Goal: Check status: Check status

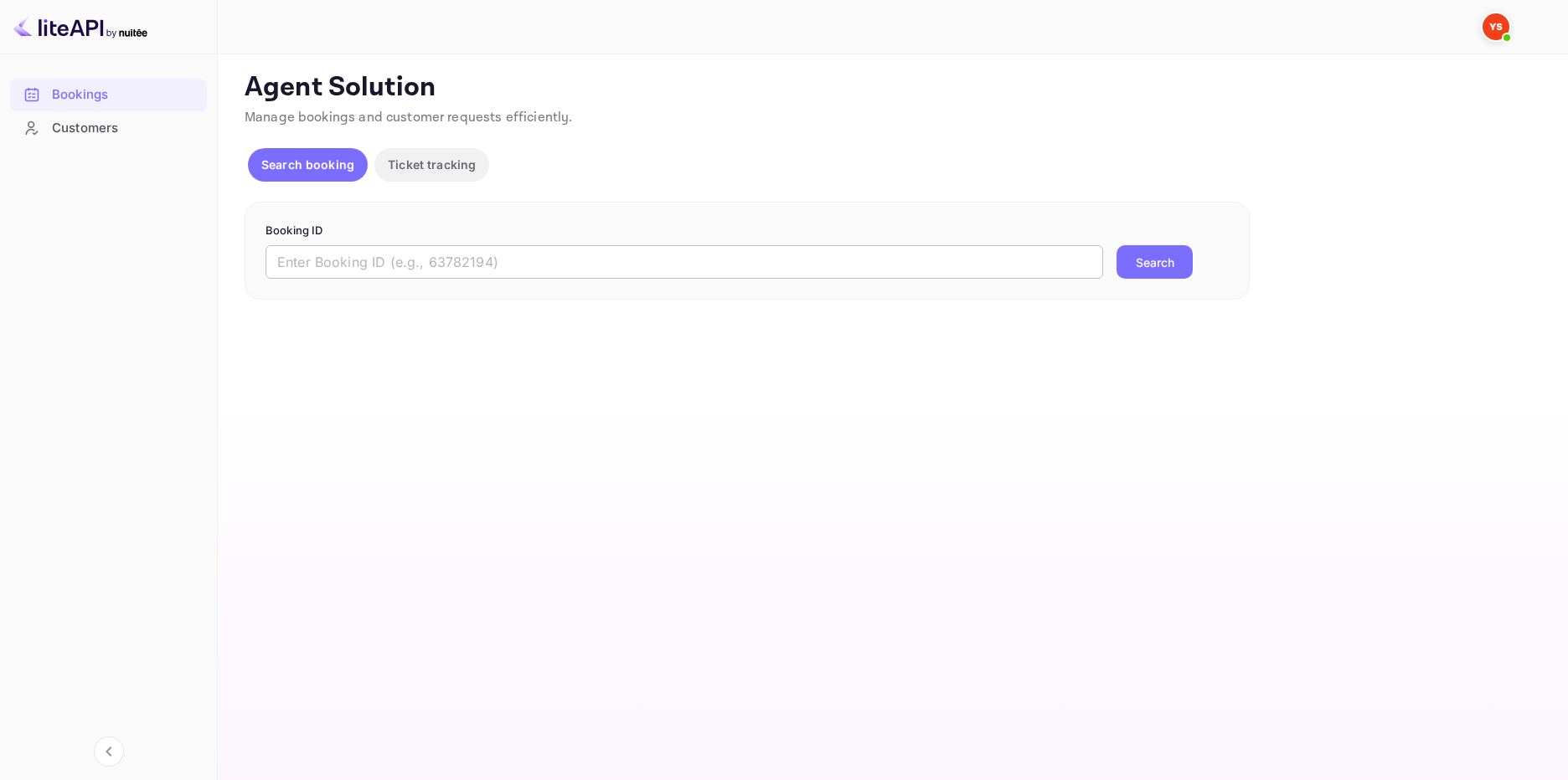
click at [595, 260] on input "text" at bounding box center [684, 262] width 838 height 34
type input "9865397"
click at [1155, 261] on button "Search" at bounding box center [1154, 262] width 76 height 34
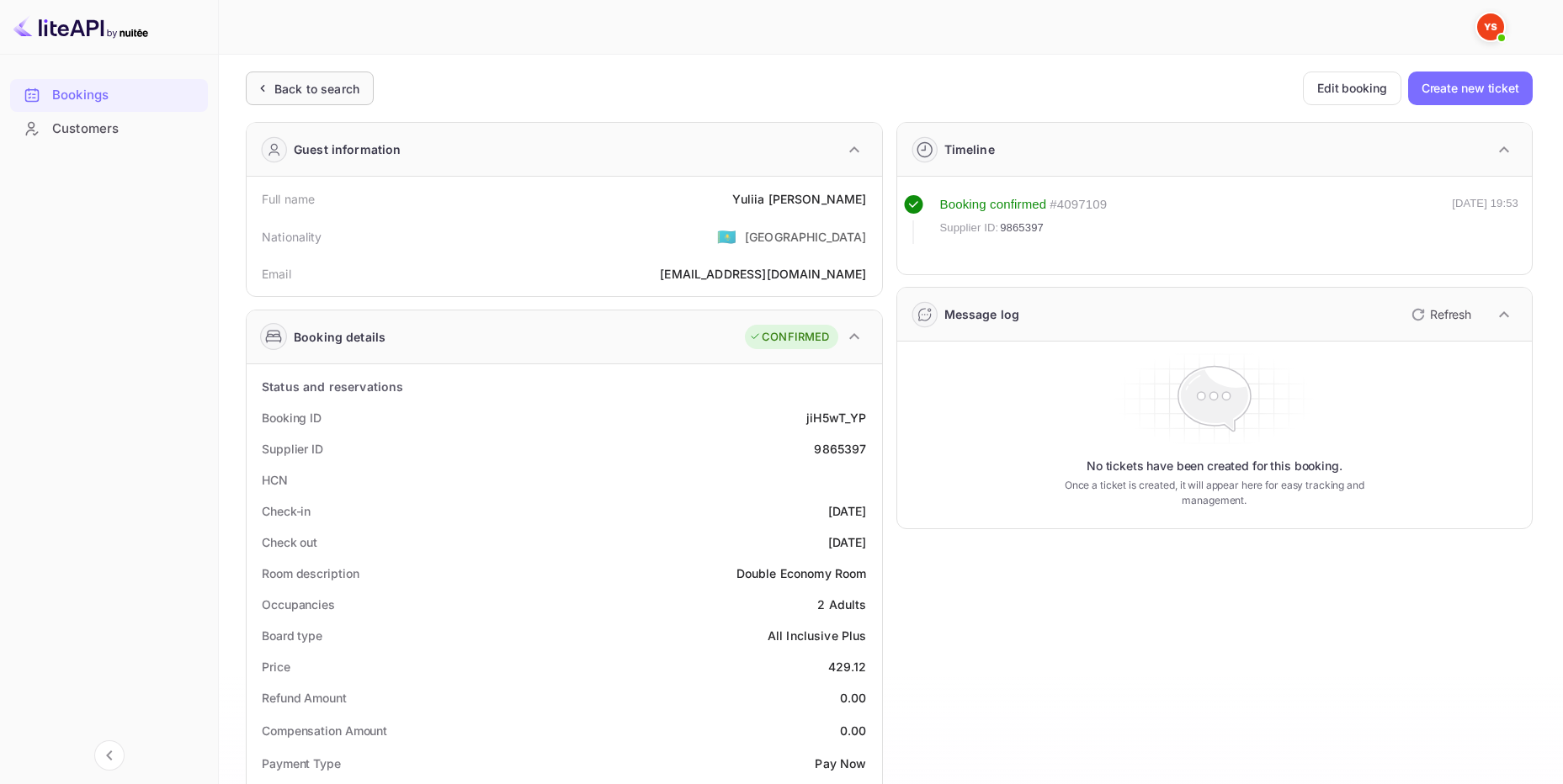
click at [322, 85] on div "Back to search" at bounding box center [317, 89] width 85 height 18
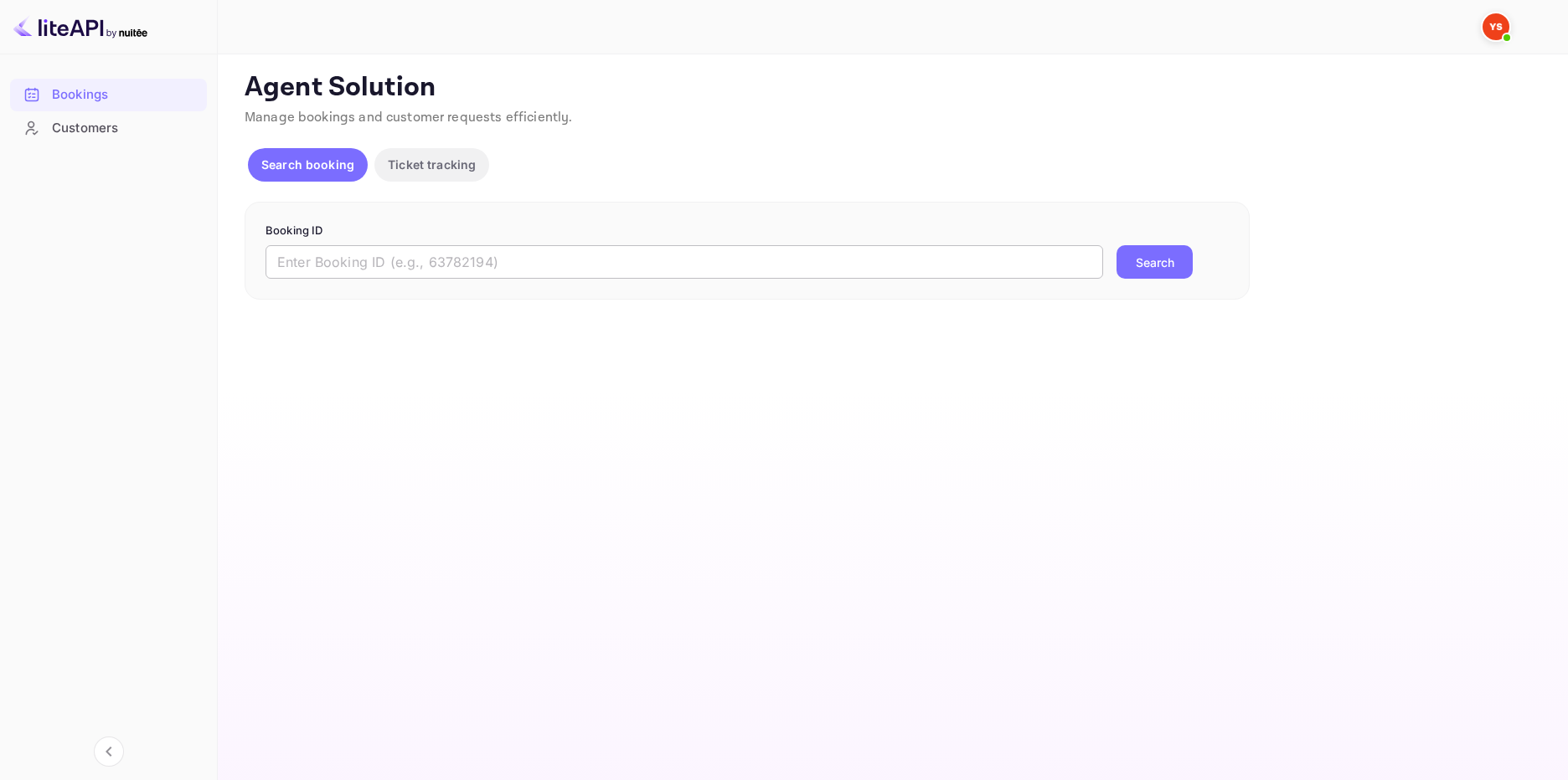
click at [587, 264] on input "text" at bounding box center [684, 262] width 838 height 34
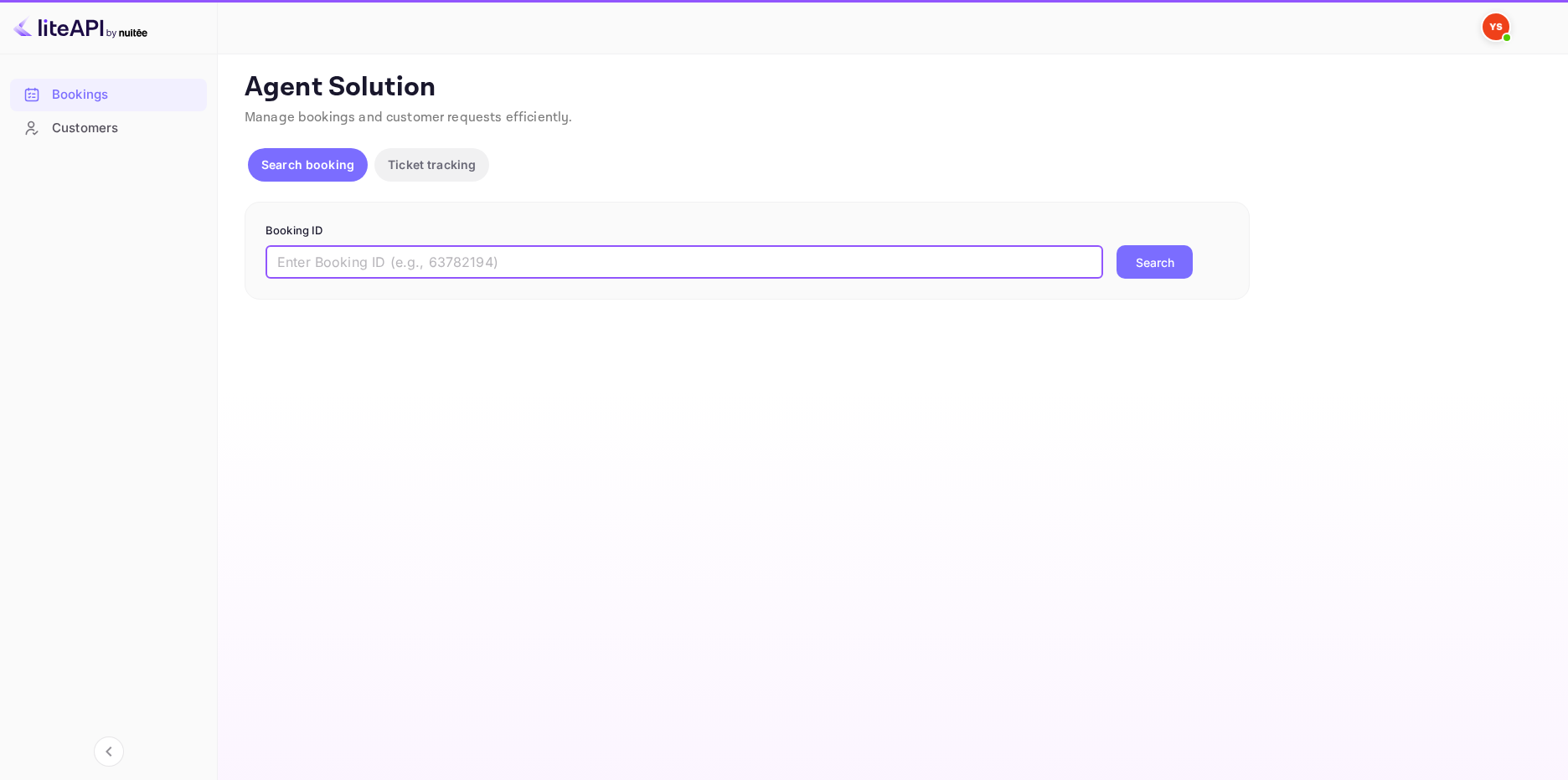
paste input "8840123"
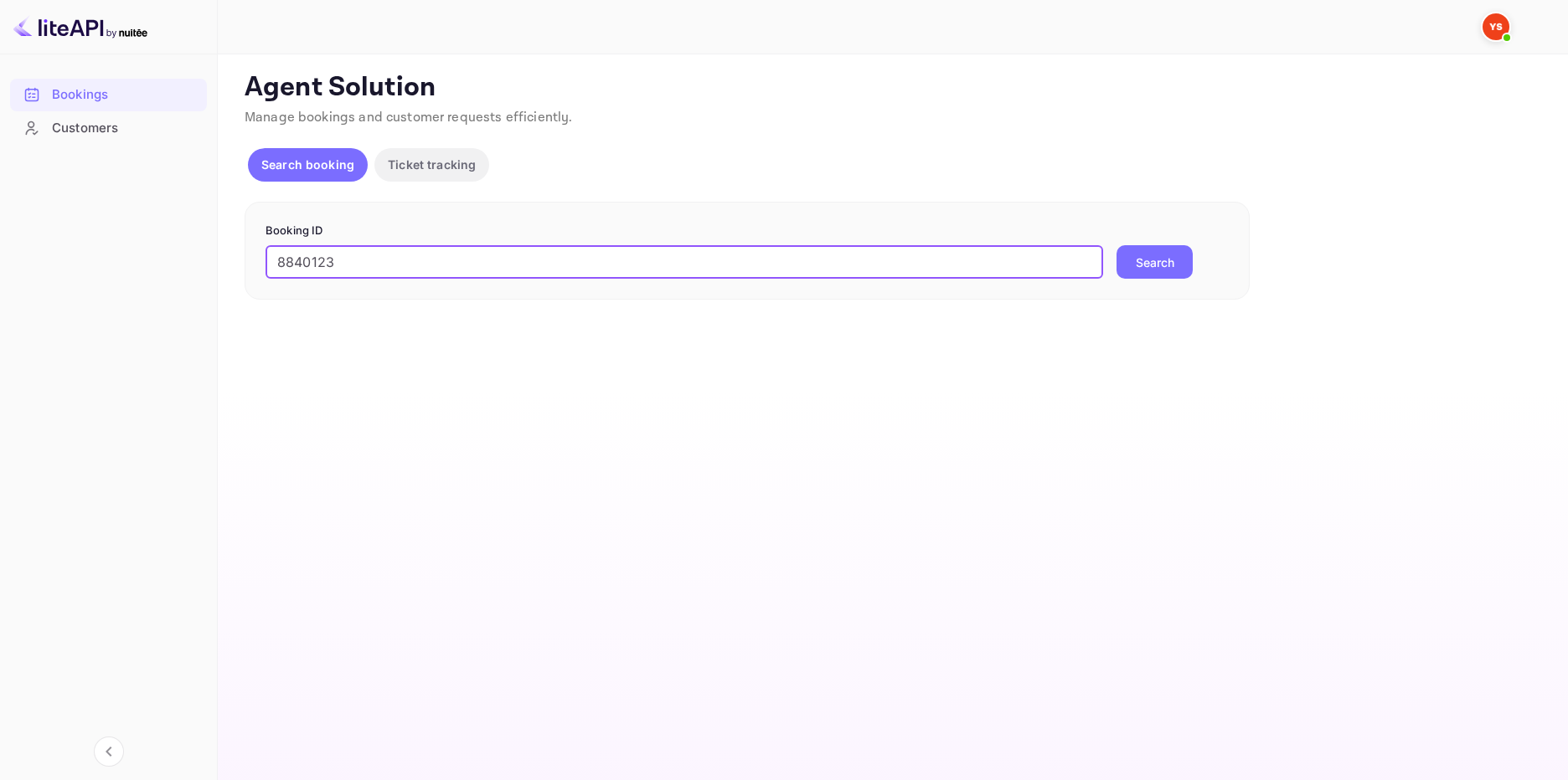
type input "8840123"
click at [1174, 264] on button "Search" at bounding box center [1154, 262] width 76 height 34
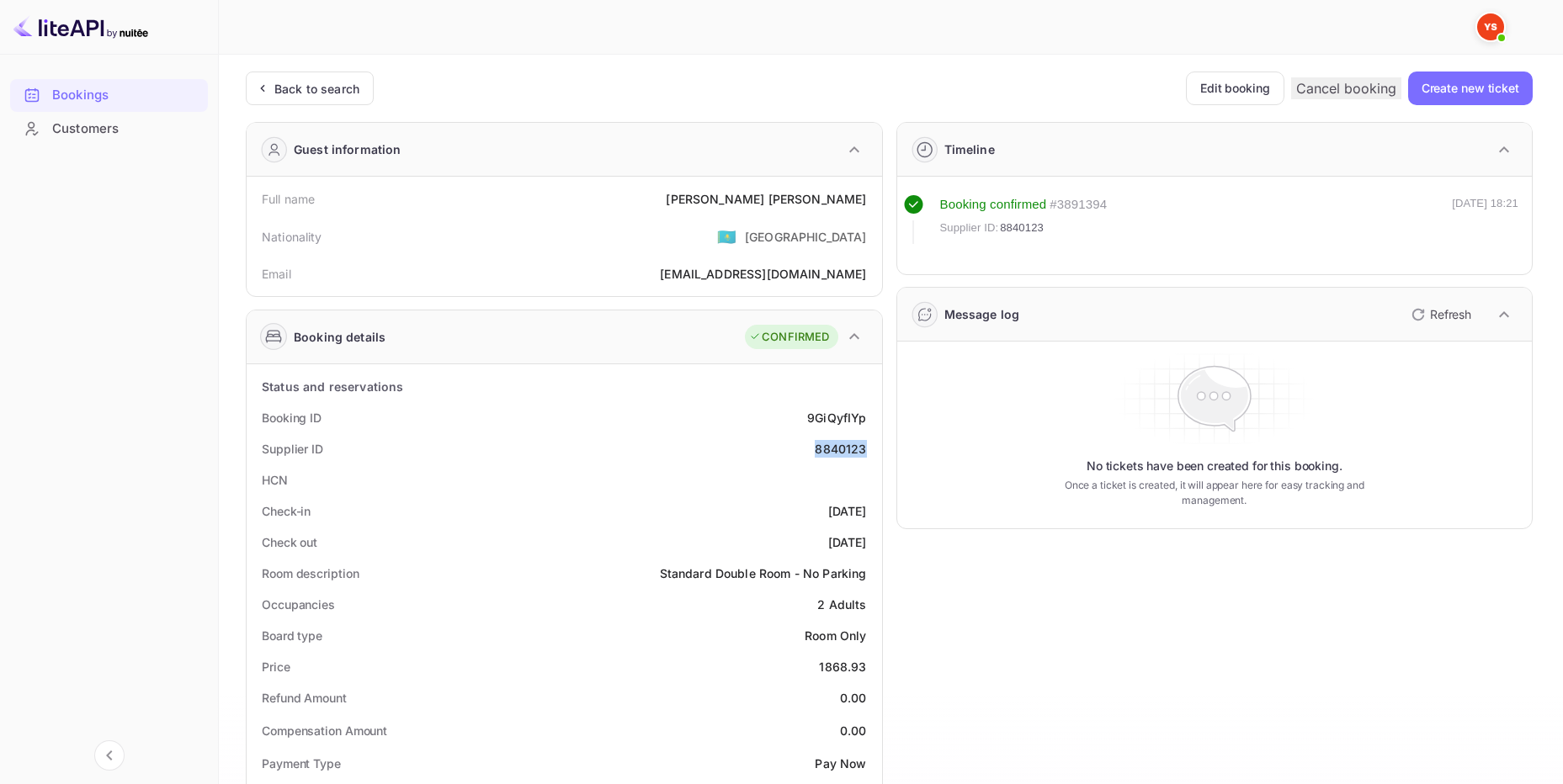
drag, startPoint x: 868, startPoint y: 447, endPoint x: 755, endPoint y: 449, distance: 113.0
click at [808, 448] on div "Supplier ID 8840123" at bounding box center [563, 449] width 622 height 31
copy div "8840123"
drag, startPoint x: 875, startPoint y: 202, endPoint x: 764, endPoint y: 208, distance: 111.2
click at [772, 208] on div "Full name [PERSON_NAME]" at bounding box center [563, 199] width 622 height 31
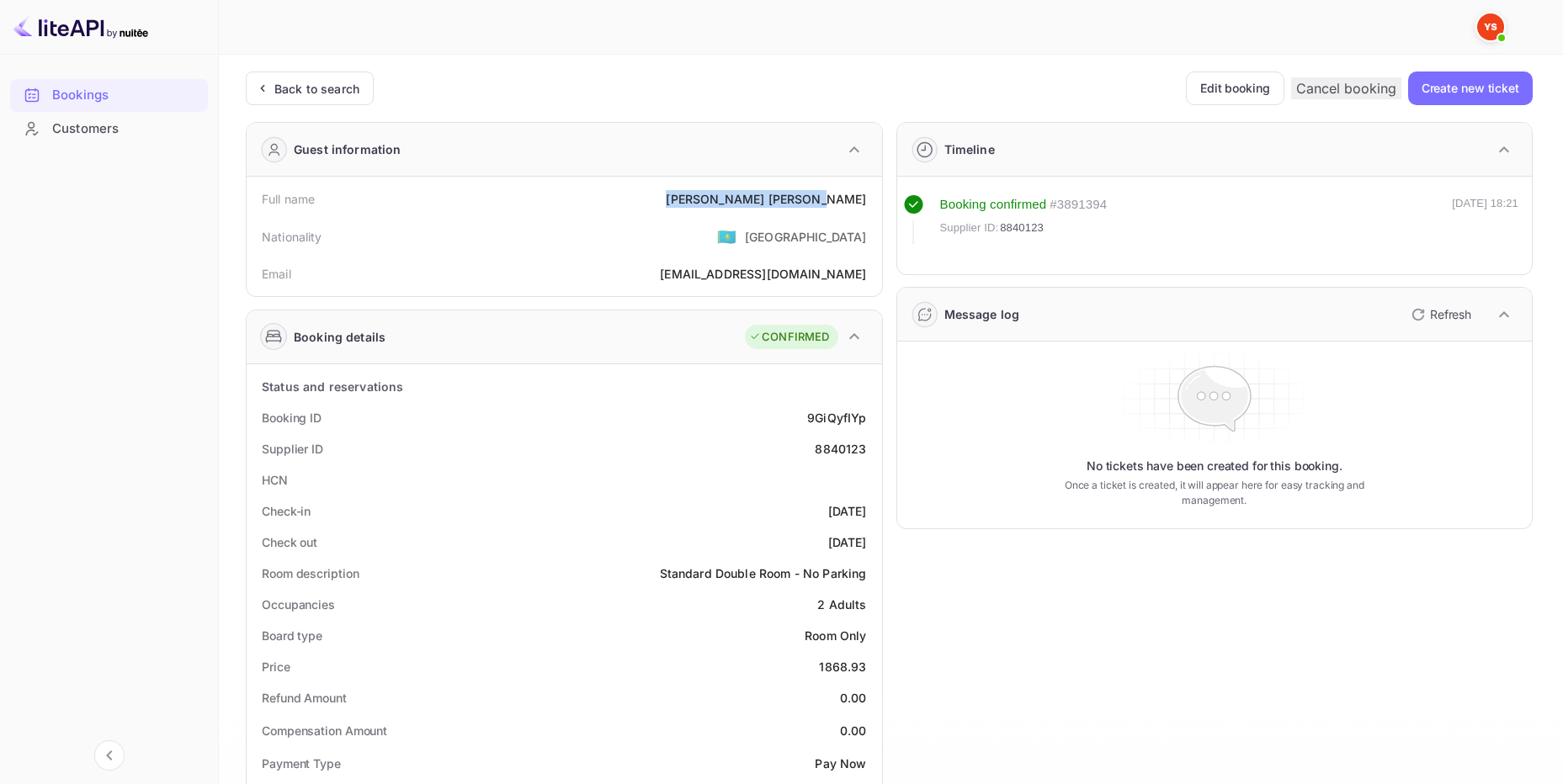
copy div "[PERSON_NAME]"
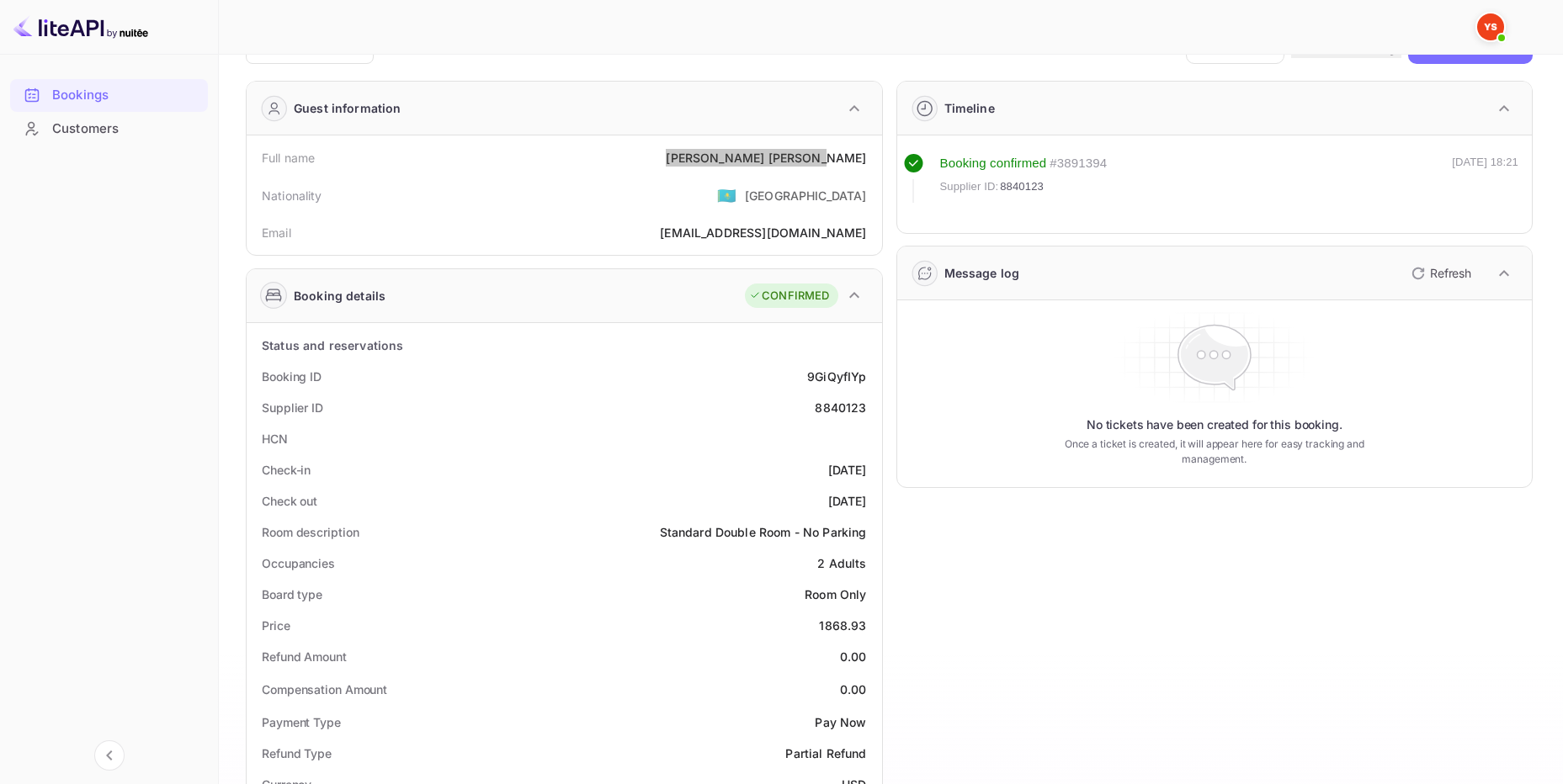
scroll to position [169, 0]
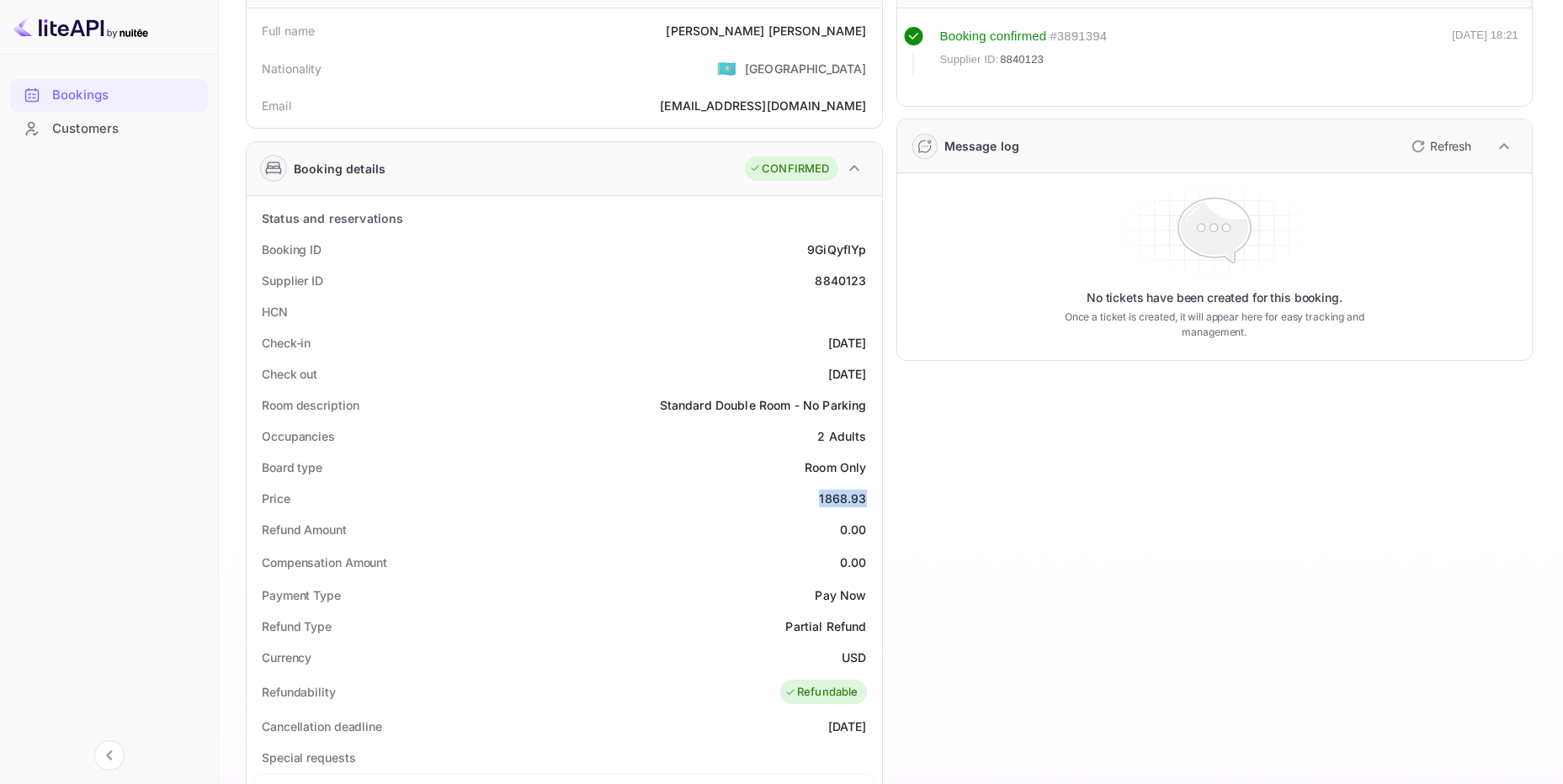
drag, startPoint x: 867, startPoint y: 495, endPoint x: 808, endPoint y: 496, distance: 59.0
click at [808, 496] on div "Price 1868.93" at bounding box center [563, 498] width 622 height 31
copy div "1868.93"
drag, startPoint x: 871, startPoint y: 655, endPoint x: 821, endPoint y: 656, distance: 50.0
click at [821, 656] on div "Currency USD" at bounding box center [563, 658] width 622 height 31
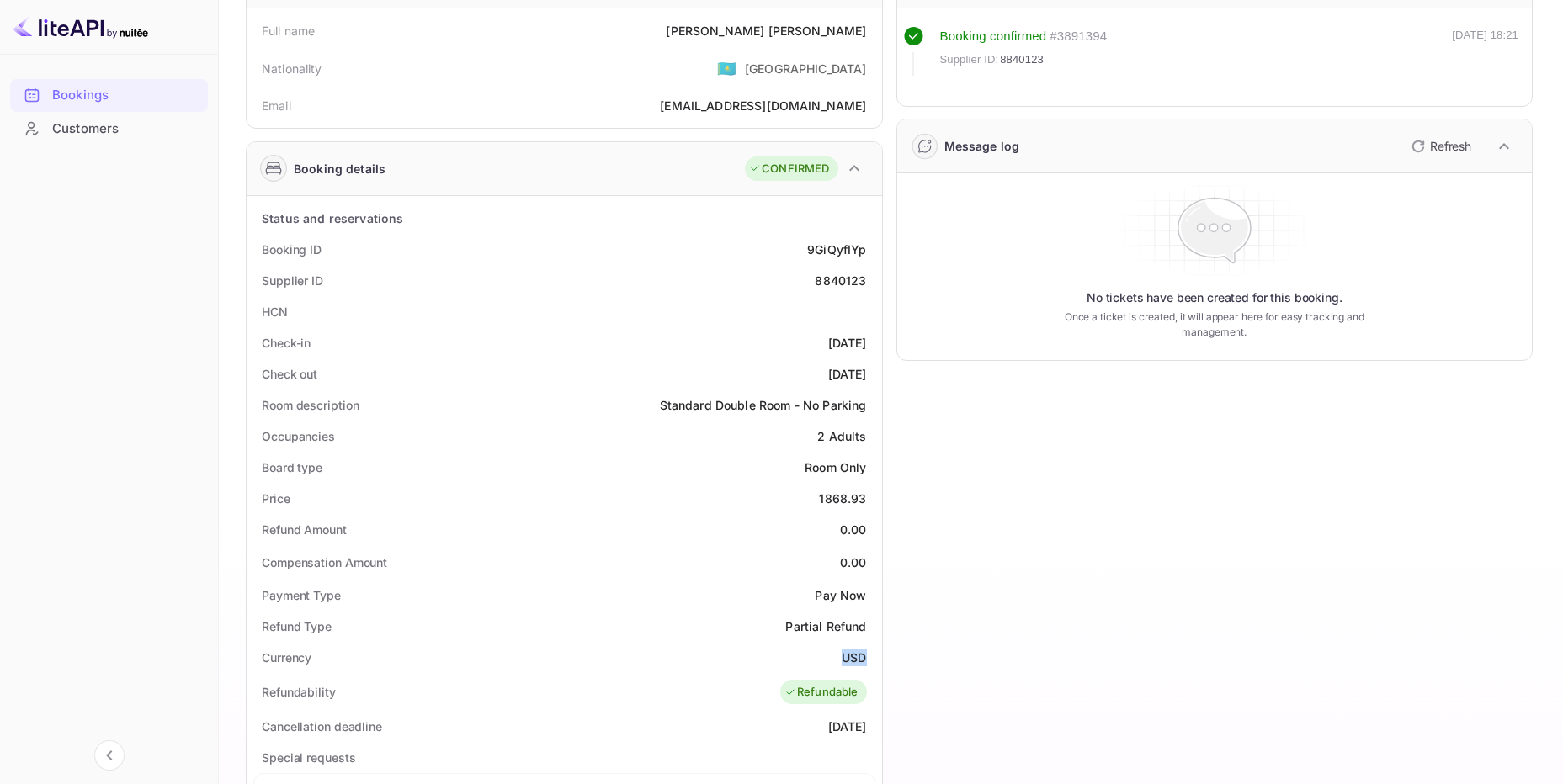
copy div "USD"
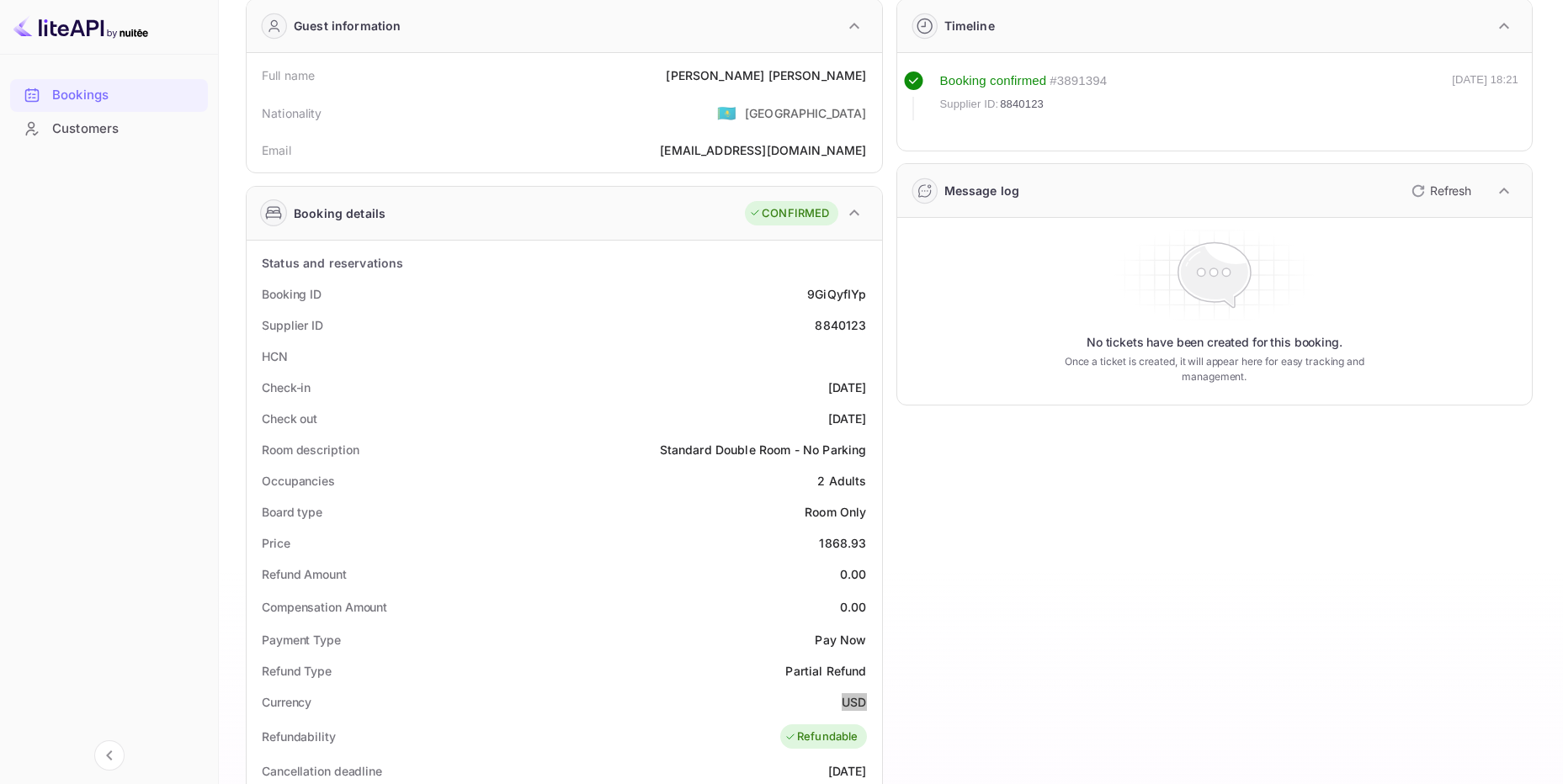
scroll to position [0, 0]
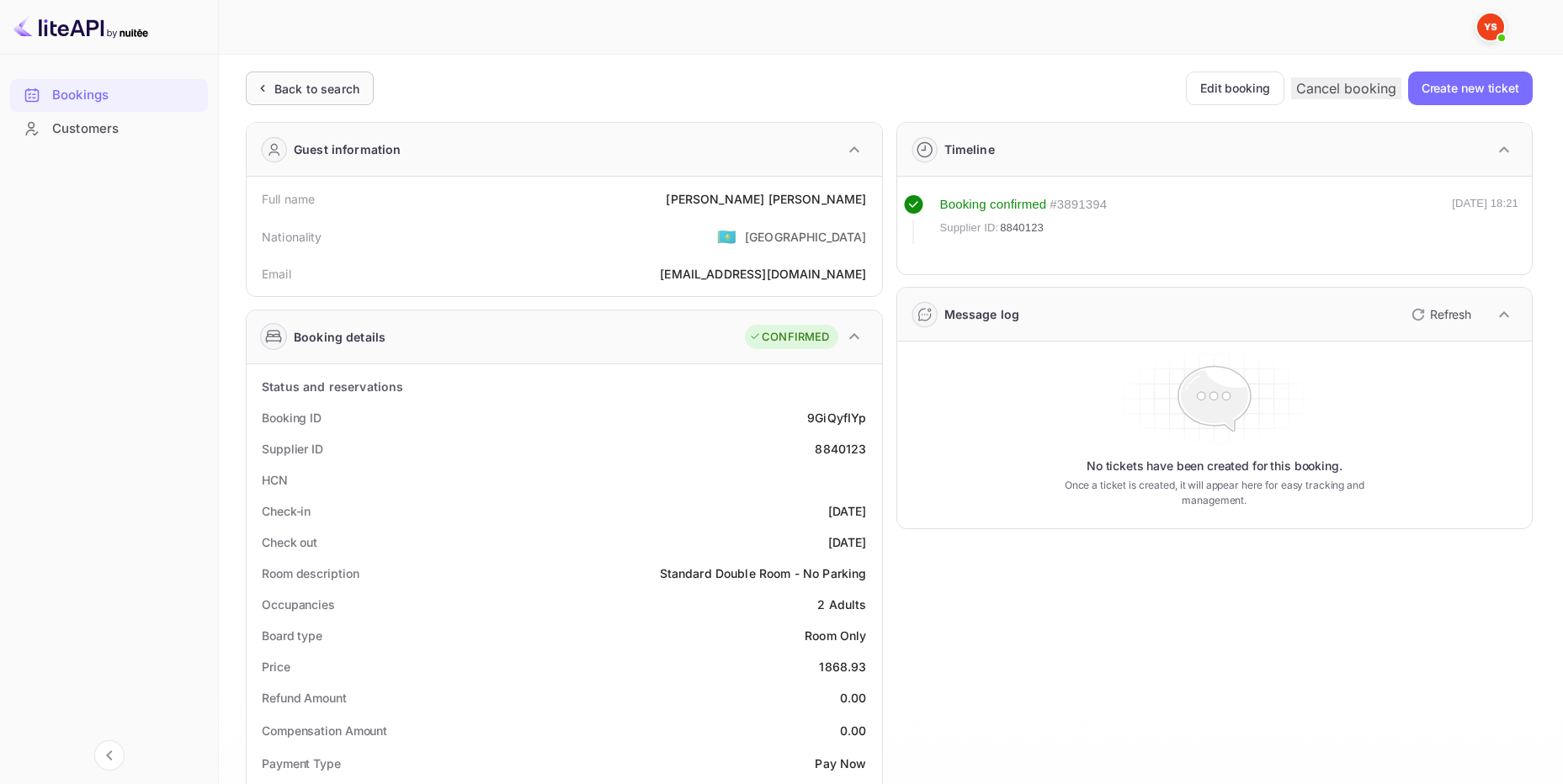
click at [340, 81] on div "Back to search" at bounding box center [317, 89] width 85 height 18
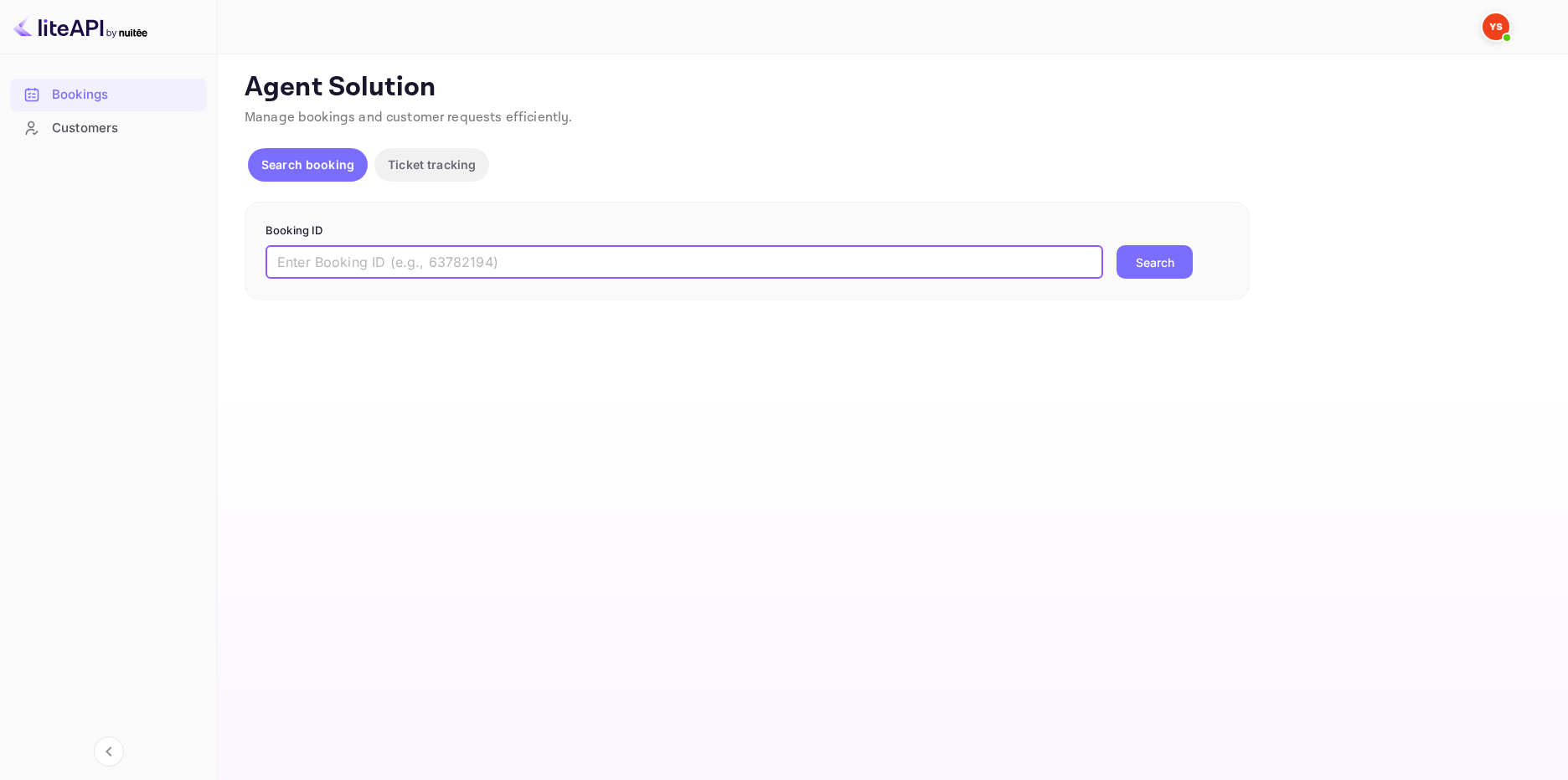
click at [572, 258] on input "text" at bounding box center [684, 262] width 838 height 34
paste input "9798557"
type input "9798557"
click at [1134, 251] on button "Search" at bounding box center [1154, 262] width 76 height 34
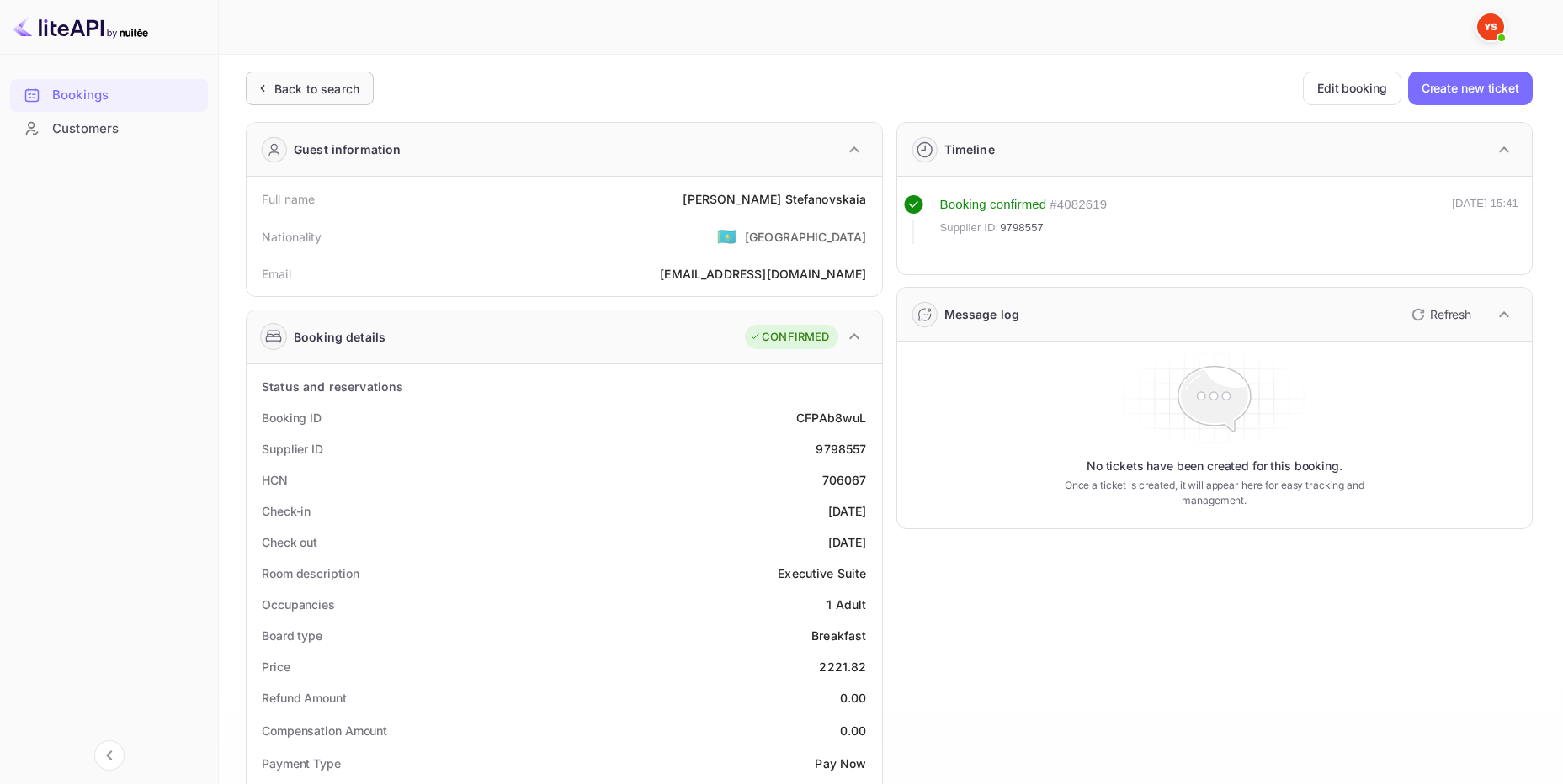
click at [336, 101] on div "Back to search" at bounding box center [310, 89] width 128 height 34
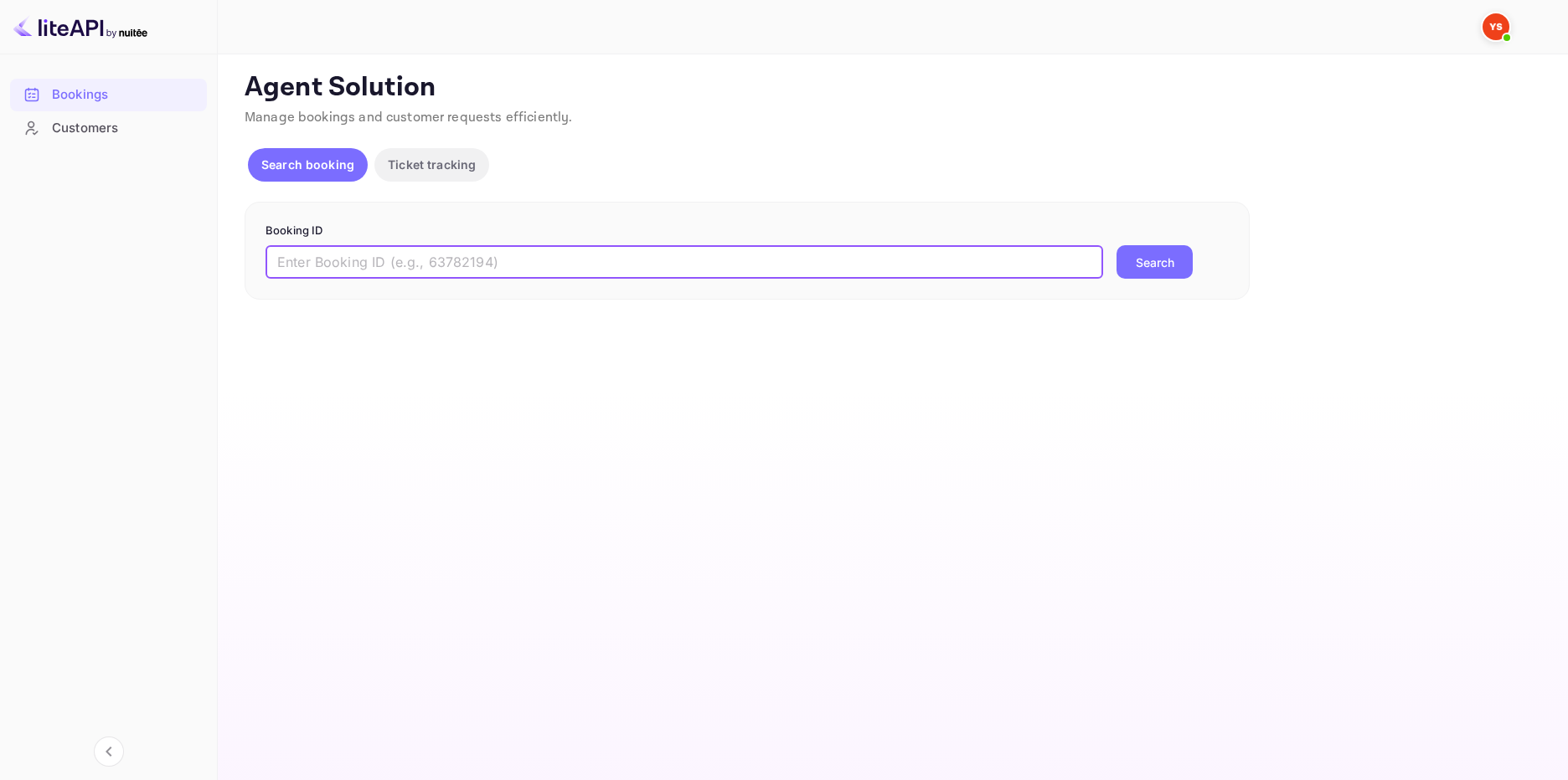
click at [596, 265] on input "text" at bounding box center [684, 262] width 838 height 34
paste input "9656404"
type input "9656404"
click at [1155, 262] on button "Search" at bounding box center [1154, 262] width 76 height 34
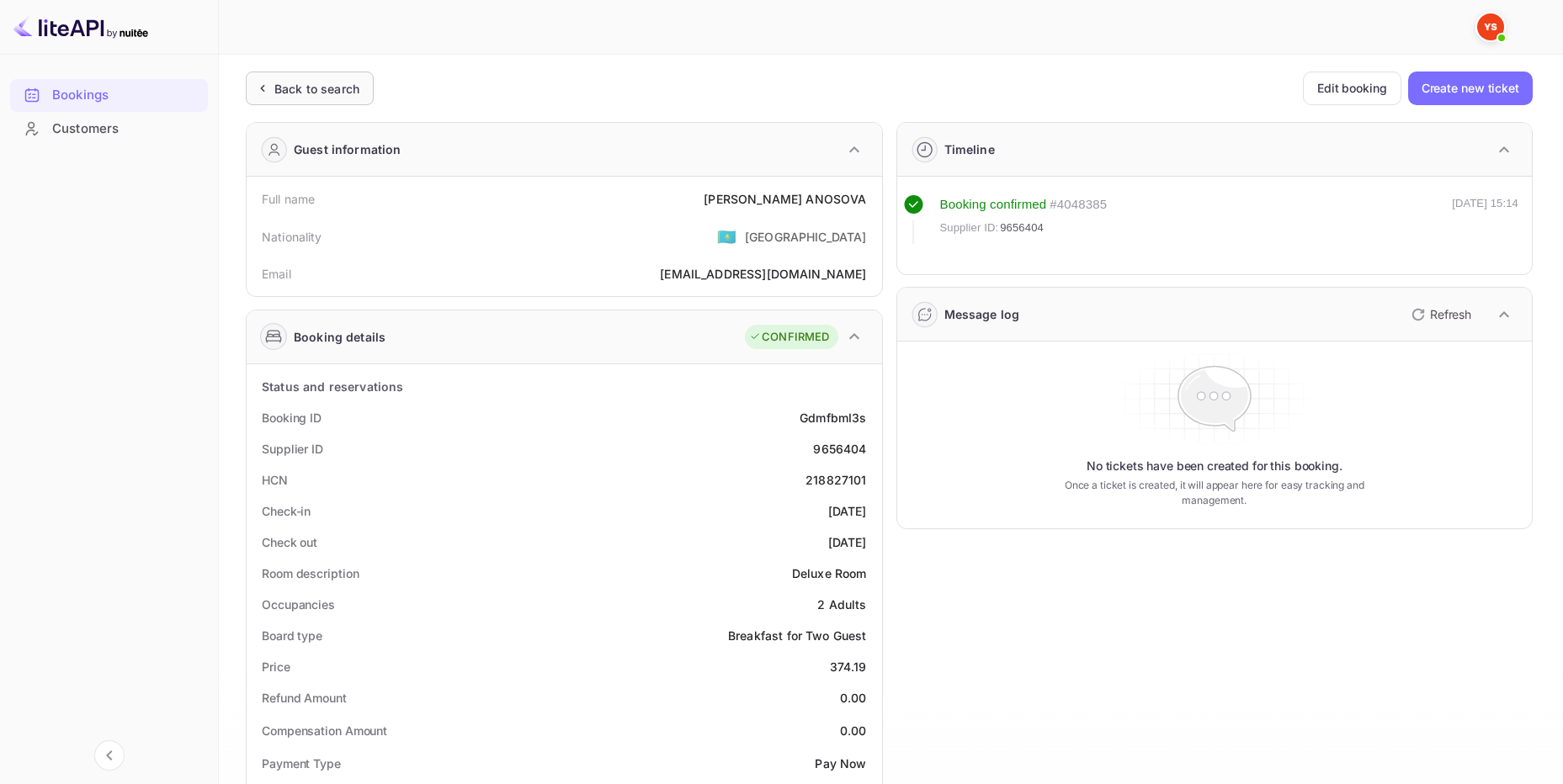
click at [296, 83] on div "Back to search" at bounding box center [317, 89] width 85 height 18
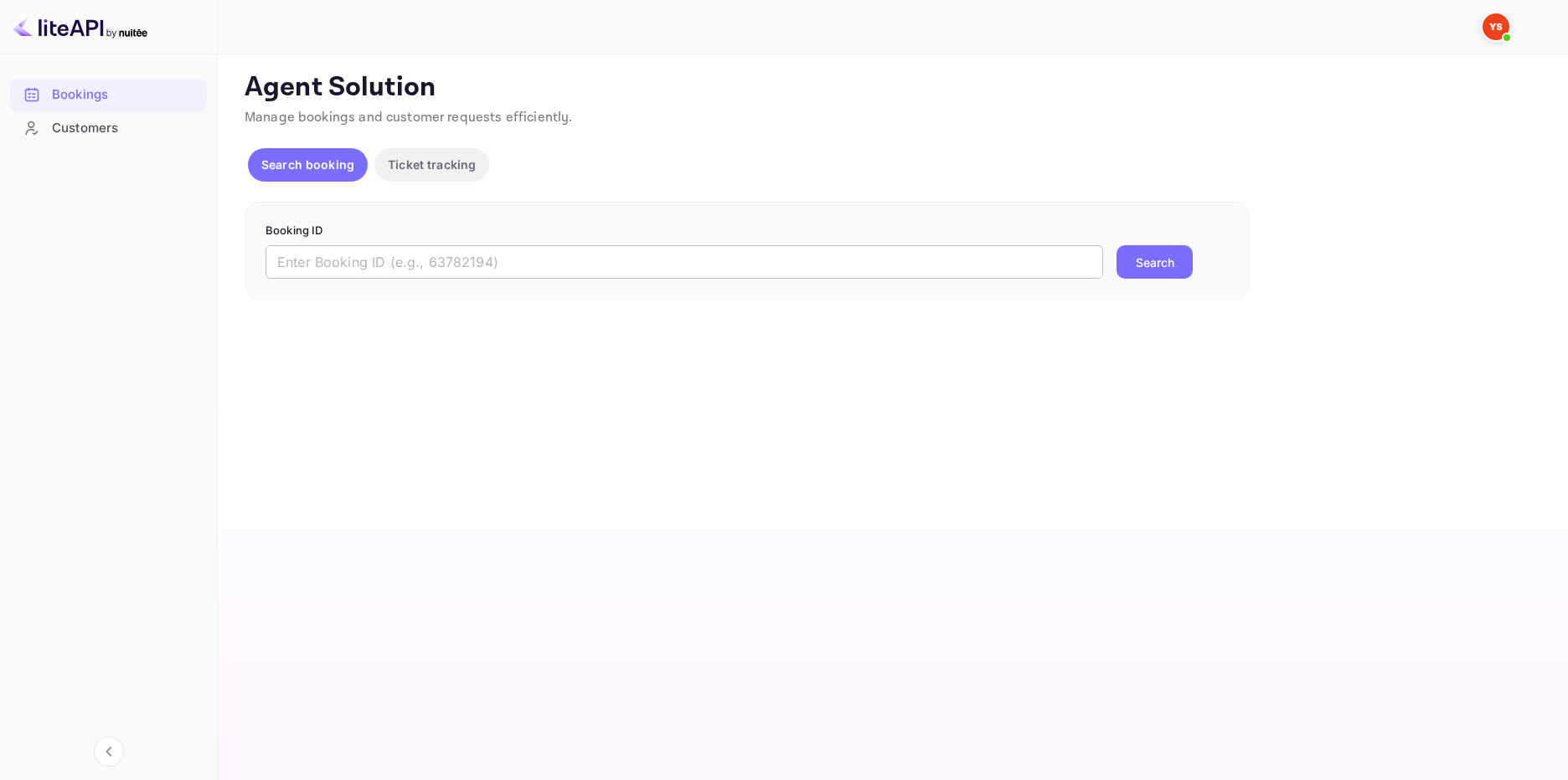
click at [384, 261] on input "text" at bounding box center [684, 262] width 838 height 34
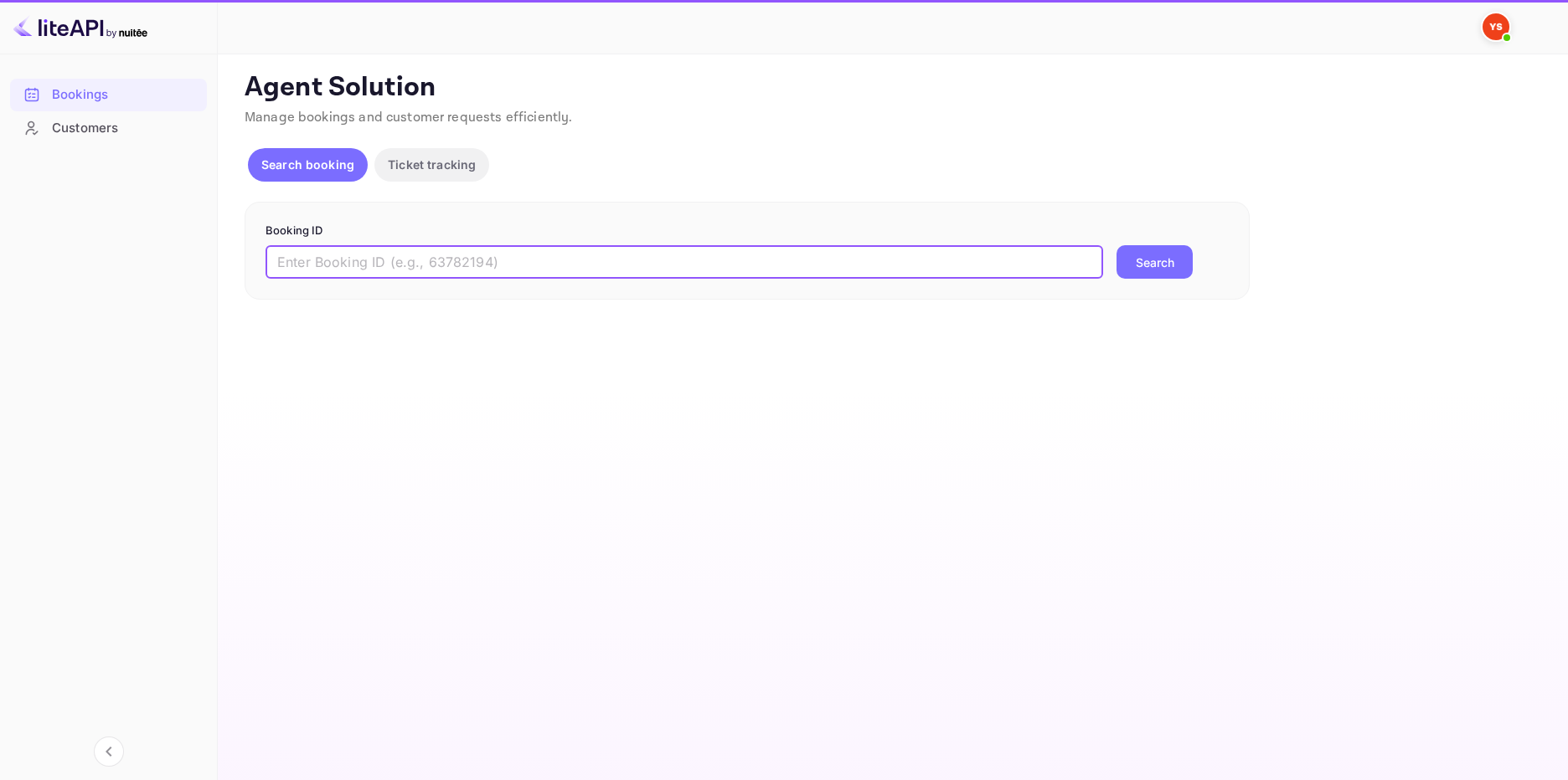
paste input "9506311"
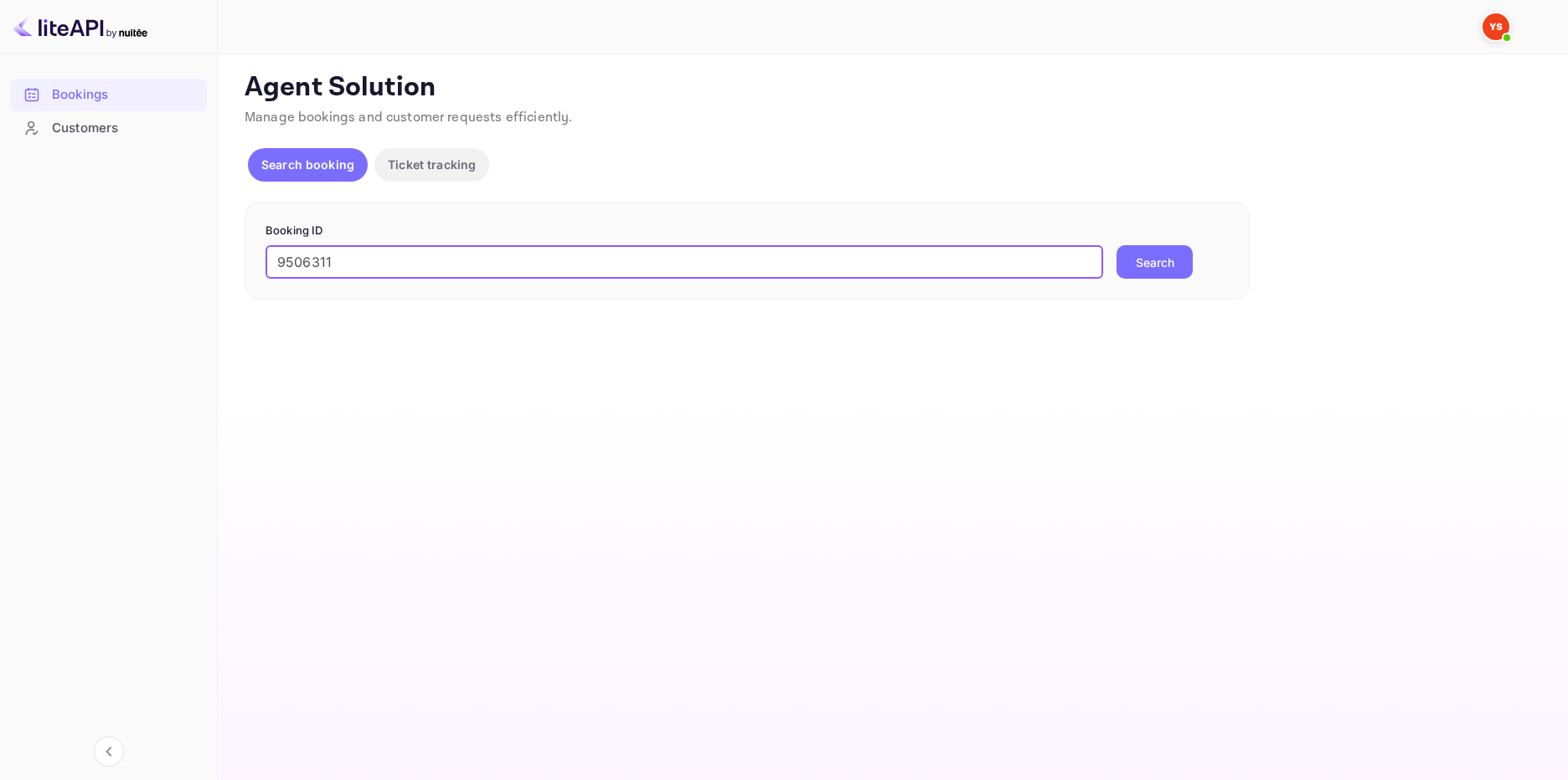
type input "9506311"
click at [1181, 264] on button "Search" at bounding box center [1154, 262] width 76 height 34
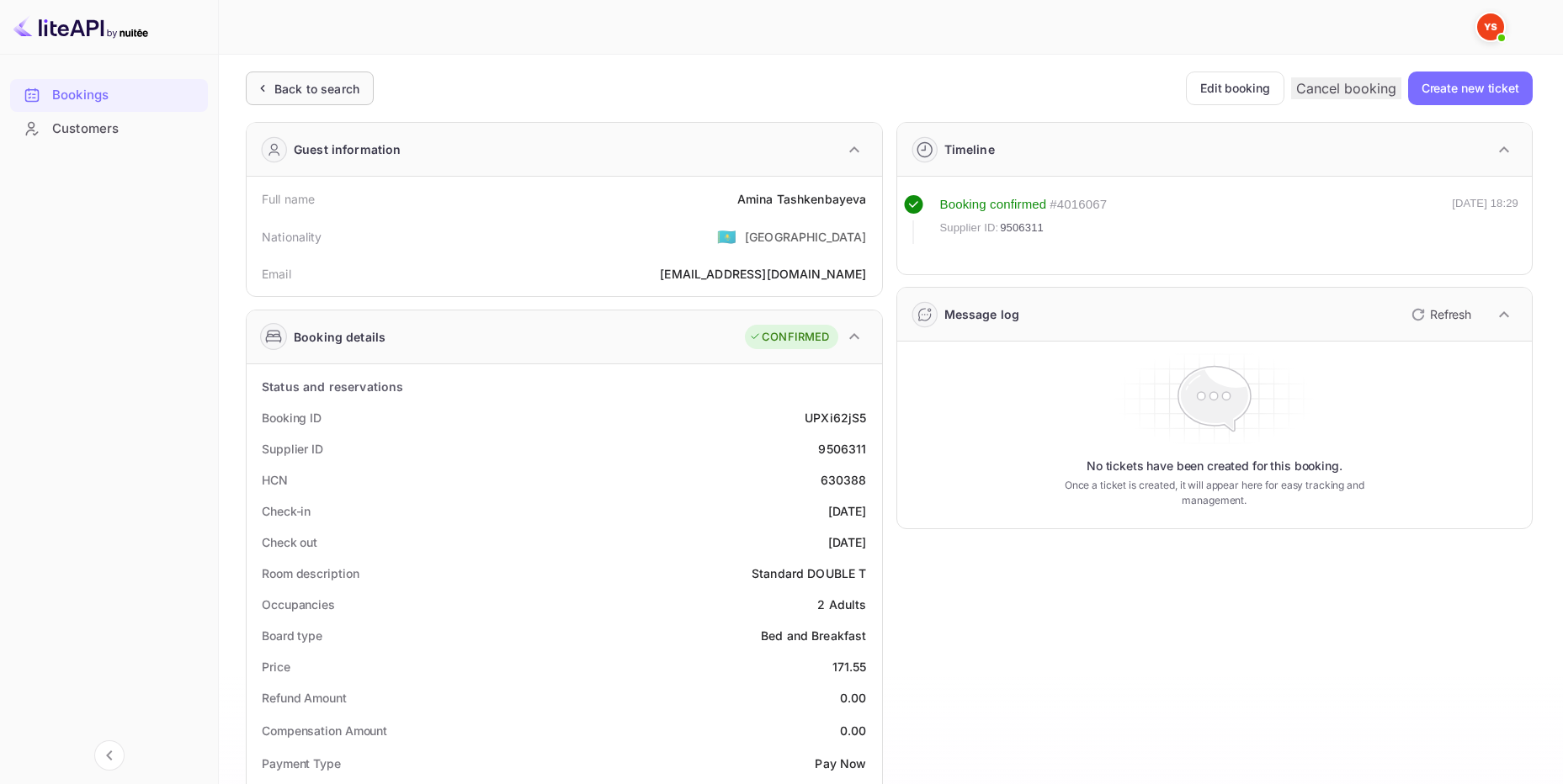
click at [307, 88] on div "Back to search" at bounding box center [317, 89] width 85 height 18
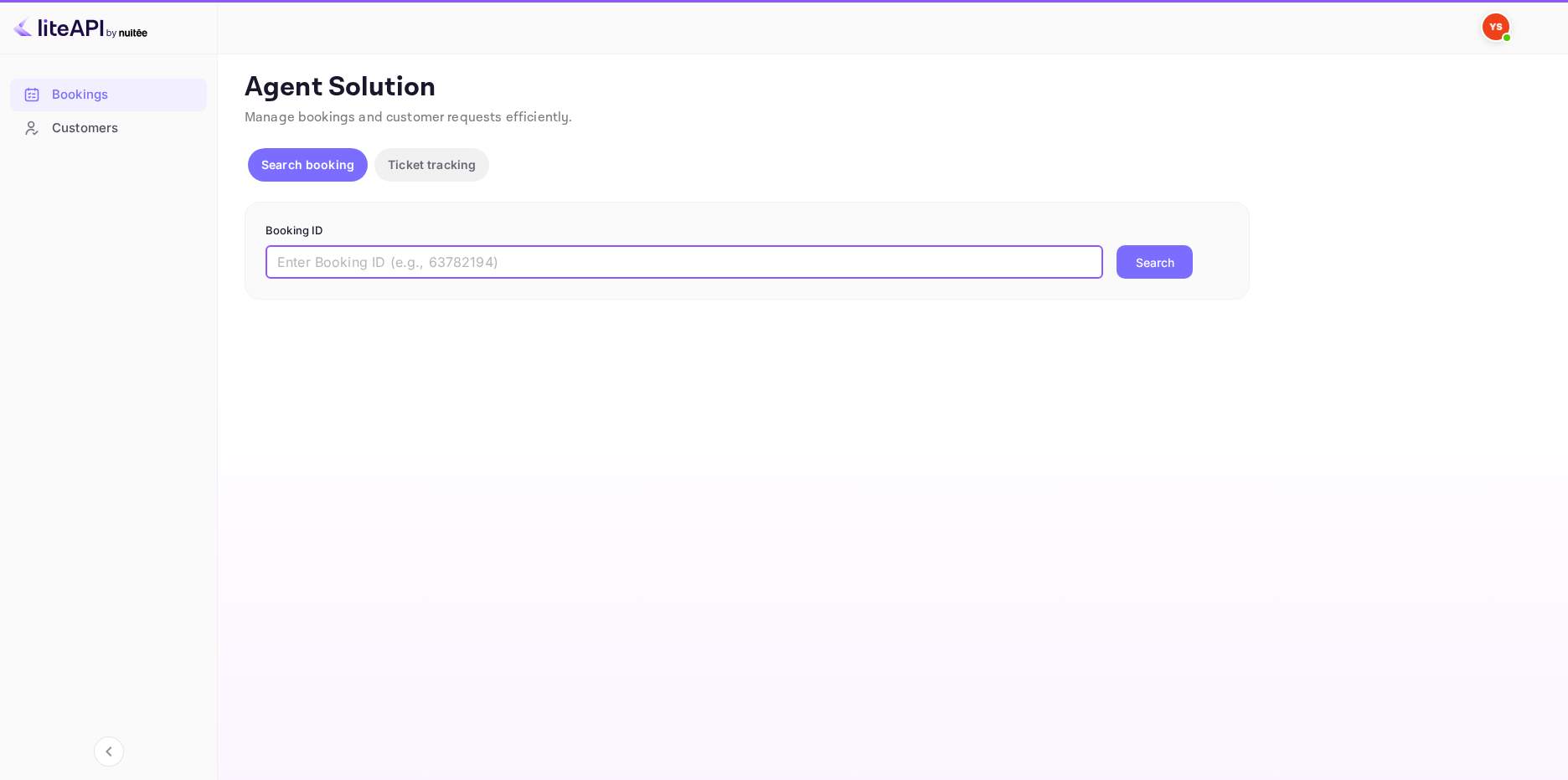
drag, startPoint x: 372, startPoint y: 260, endPoint x: 448, endPoint y: 258, distance: 76.0
click at [376, 259] on input "text" at bounding box center [684, 262] width 838 height 34
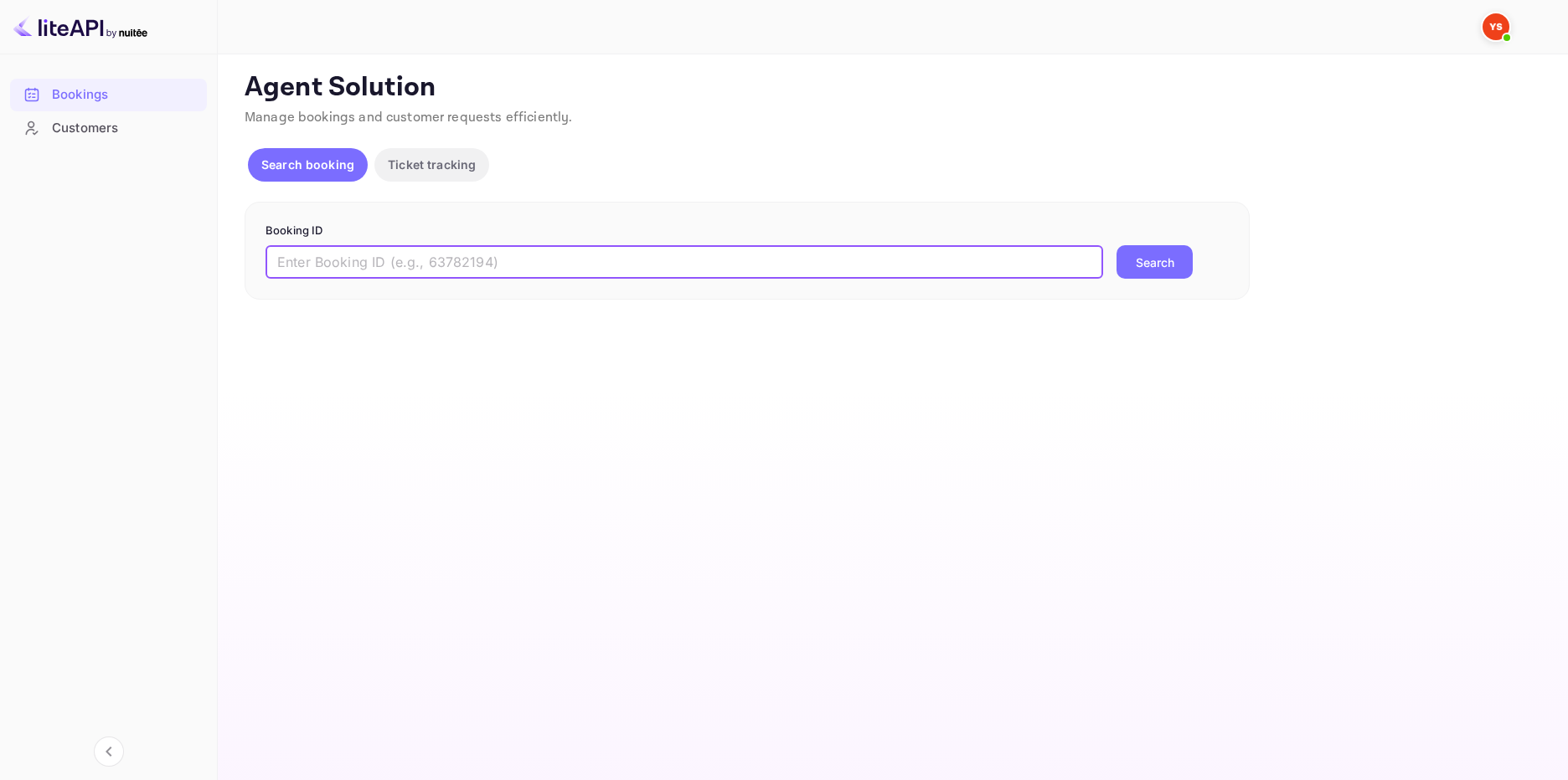
paste input "9812625"
type input "9812625"
click at [1130, 257] on button "Search" at bounding box center [1154, 262] width 76 height 34
